Goal: Navigation & Orientation: Find specific page/section

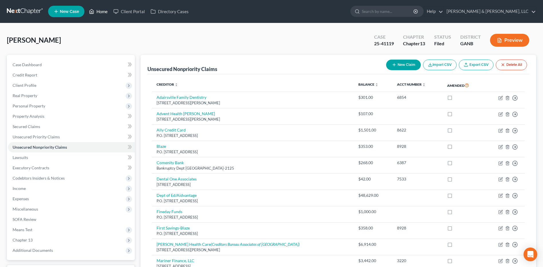
click at [109, 14] on link "Home" at bounding box center [98, 11] width 24 height 10
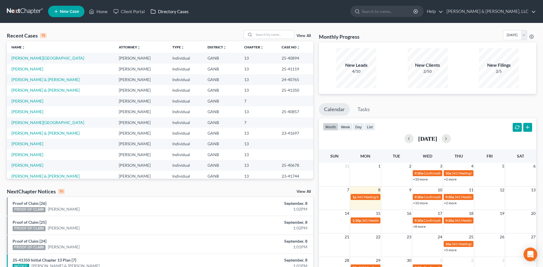
click at [172, 12] on link "Directory Cases" at bounding box center [170, 11] width 44 height 10
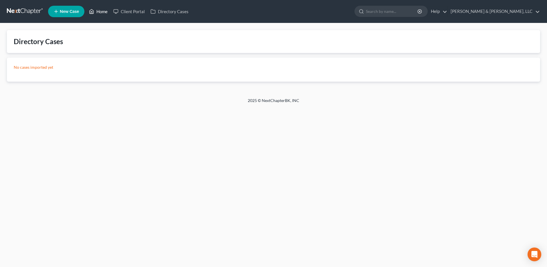
click at [100, 13] on link "Home" at bounding box center [98, 11] width 24 height 10
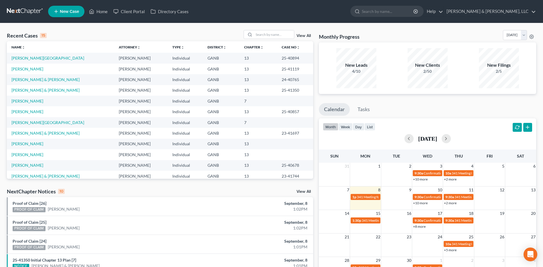
click at [300, 34] on link "View All" at bounding box center [304, 36] width 14 height 4
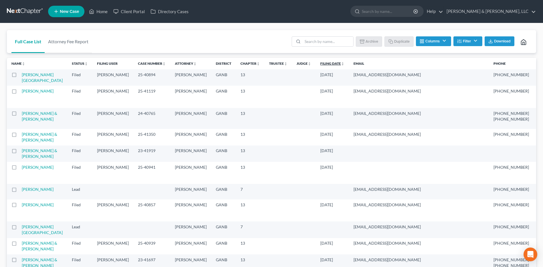
click at [341, 65] on icon "unfold_more" at bounding box center [342, 63] width 3 height 3
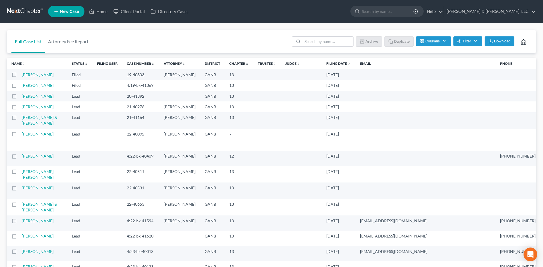
click at [347, 65] on icon "expand_less" at bounding box center [348, 63] width 3 height 3
